Goal: Find specific page/section: Find specific page/section

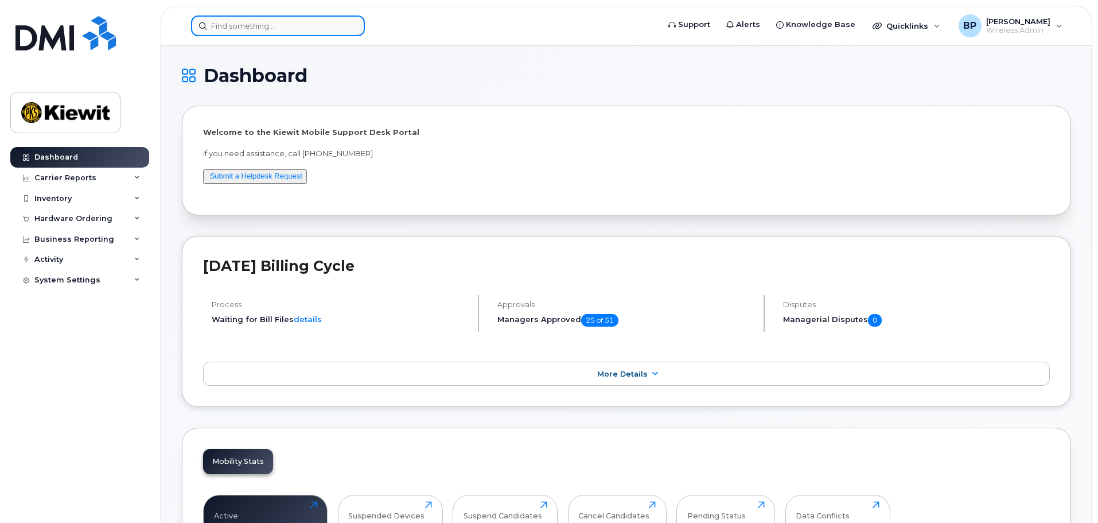
click at [235, 25] on input at bounding box center [278, 25] width 174 height 21
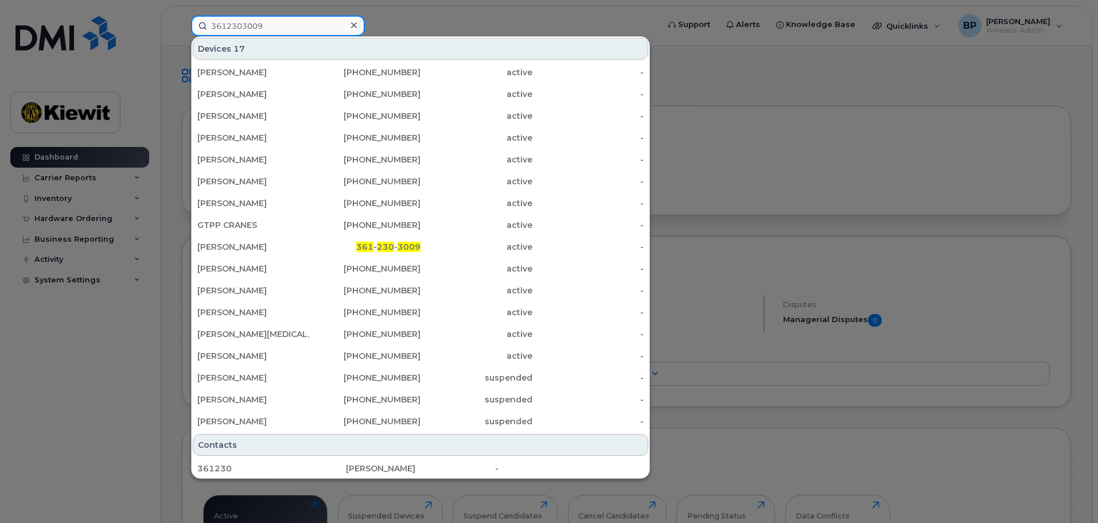
type input "3612303009"
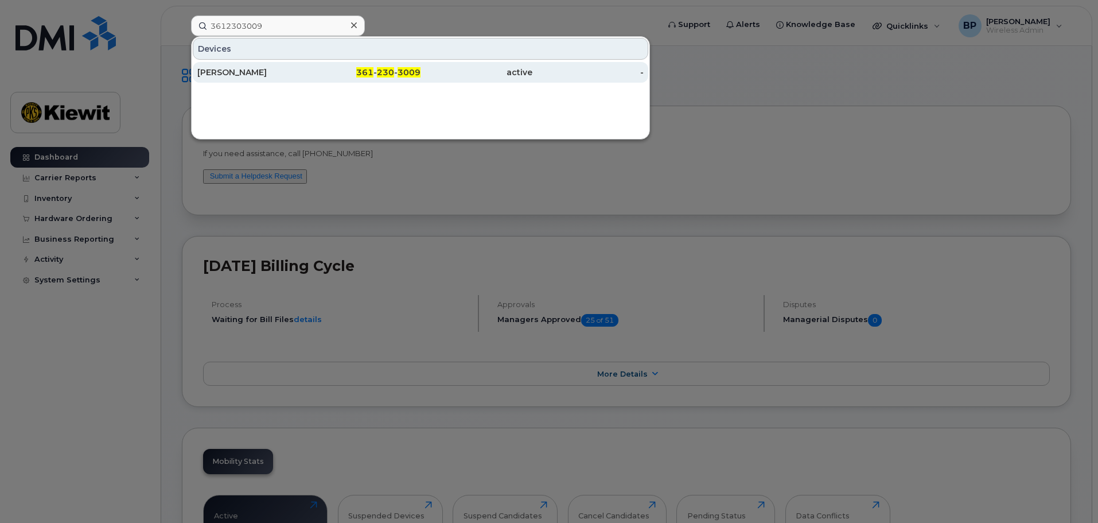
click at [219, 71] on div "[PERSON_NAME]" at bounding box center [253, 72] width 112 height 11
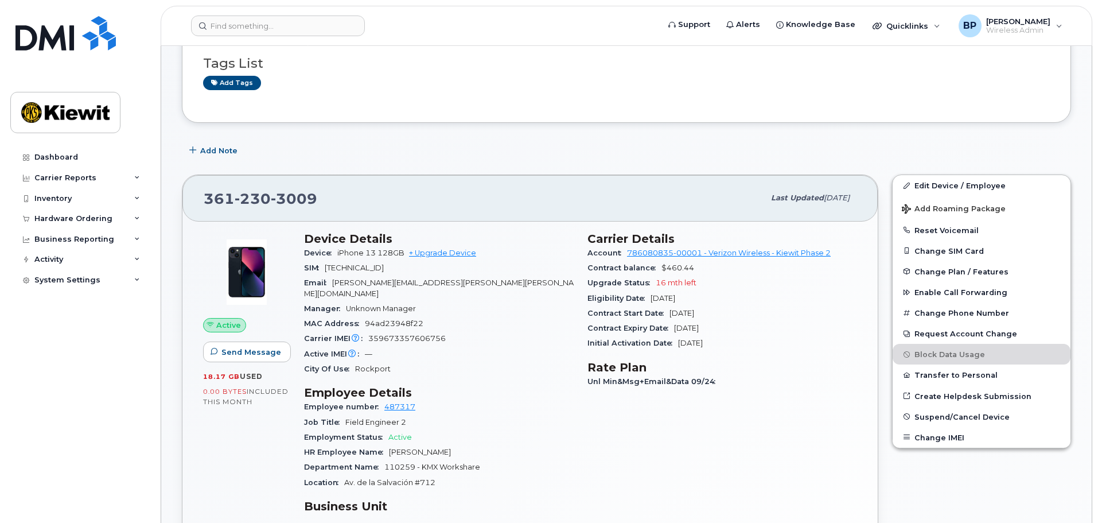
scroll to position [115, 0]
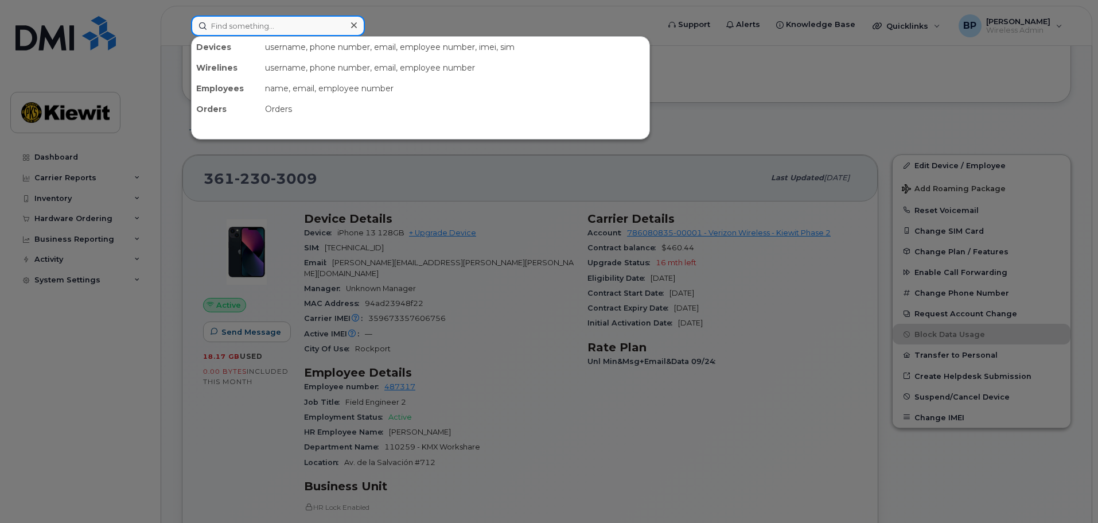
click at [282, 25] on input at bounding box center [278, 25] width 174 height 21
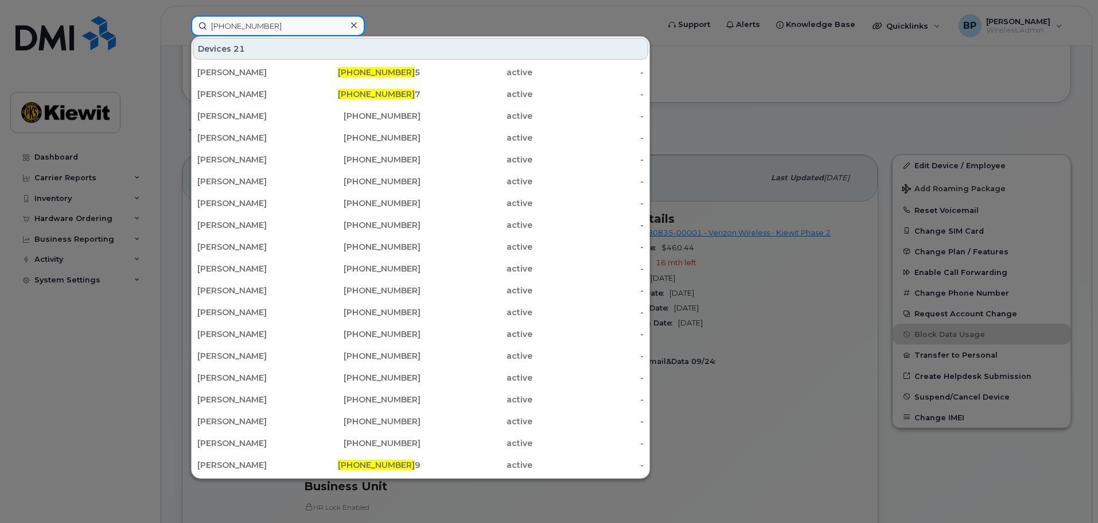
type input "[PHONE_NUMBER]"
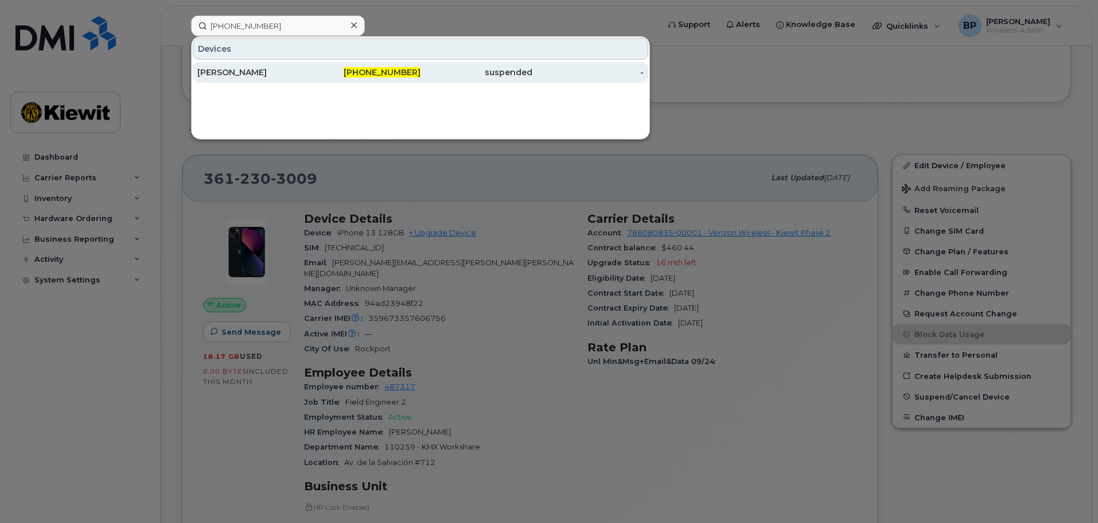
click at [243, 71] on div "[PERSON_NAME]" at bounding box center [253, 72] width 112 height 11
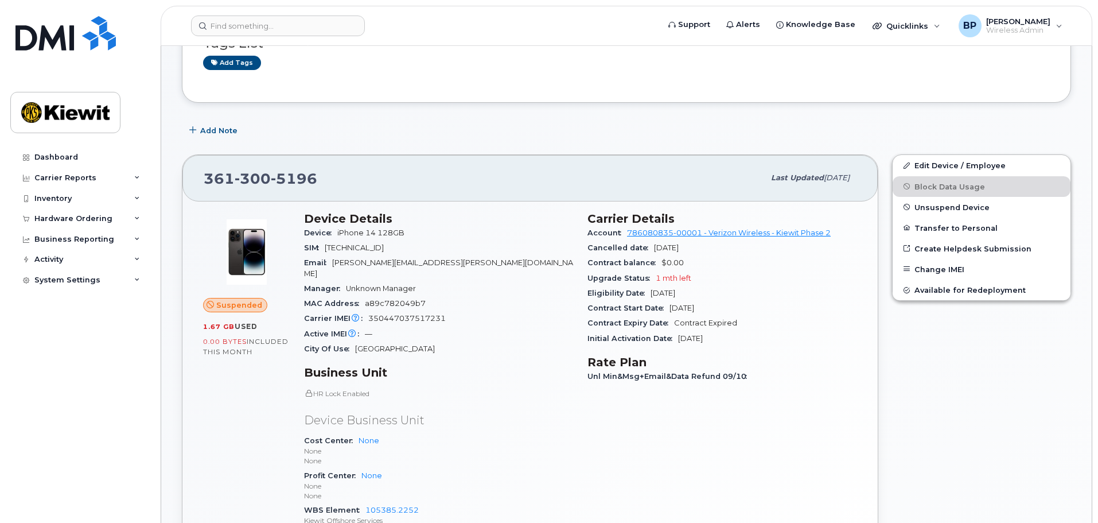
scroll to position [172, 0]
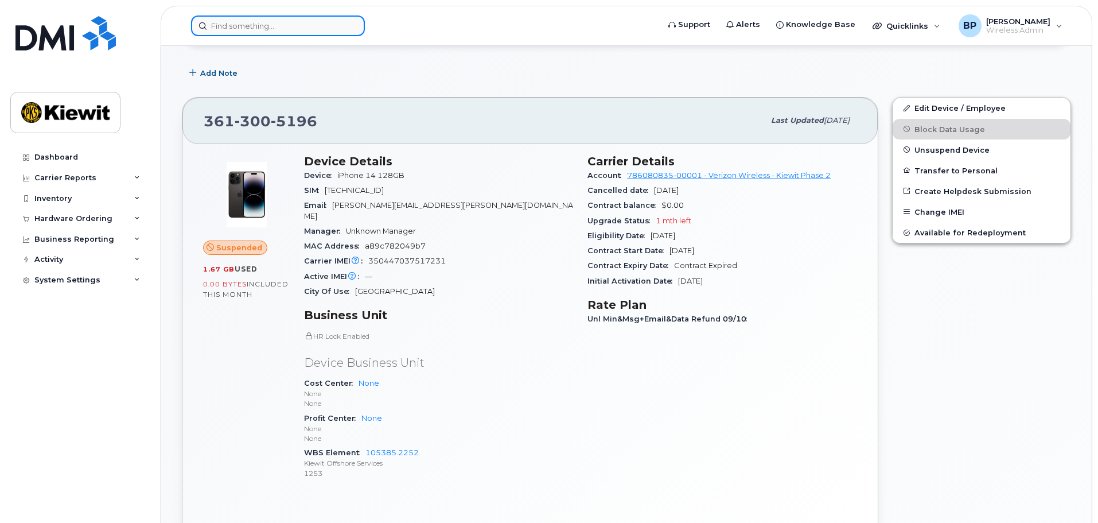
click at [260, 29] on input at bounding box center [278, 25] width 174 height 21
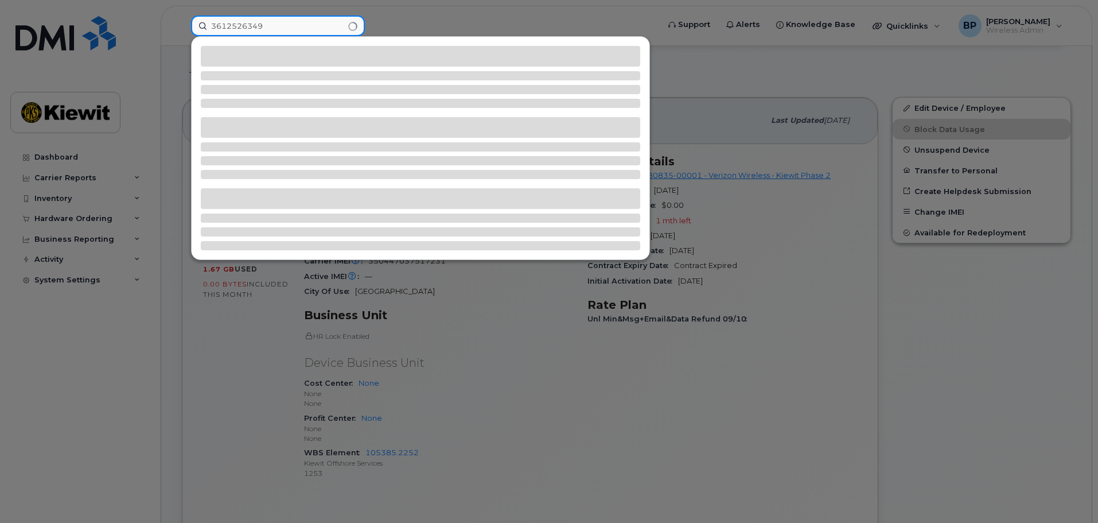
type input "3612526349"
